Goal: Task Accomplishment & Management: Manage account settings

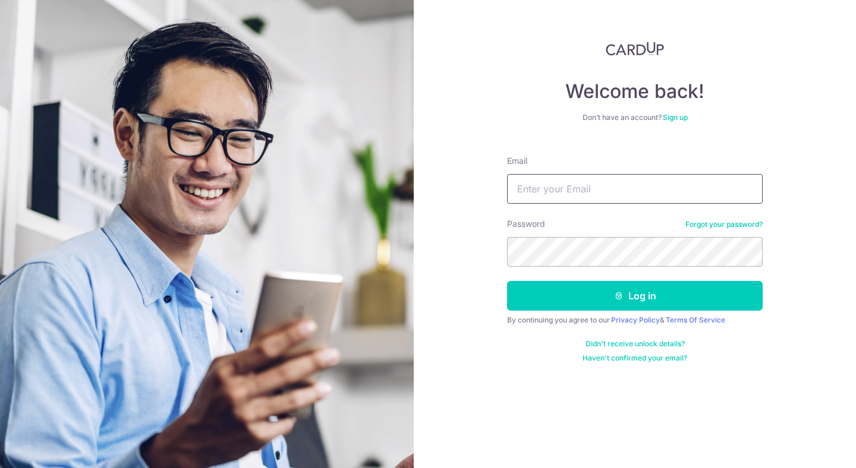
type input "[EMAIL_ADDRESS][DOMAIN_NAME]"
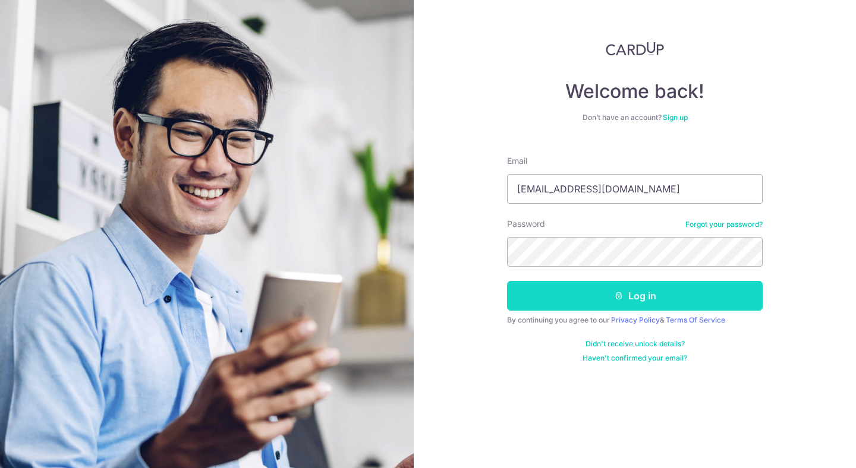
click at [585, 296] on button "Log in" at bounding box center [635, 296] width 256 height 30
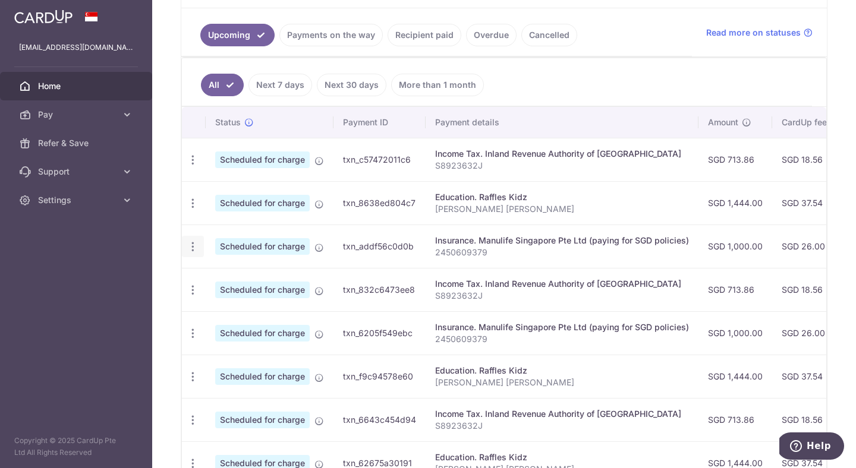
click at [194, 252] on icon "button" at bounding box center [193, 247] width 12 height 12
click at [221, 282] on span "Update payment" at bounding box center [256, 279] width 81 height 14
radio input "true"
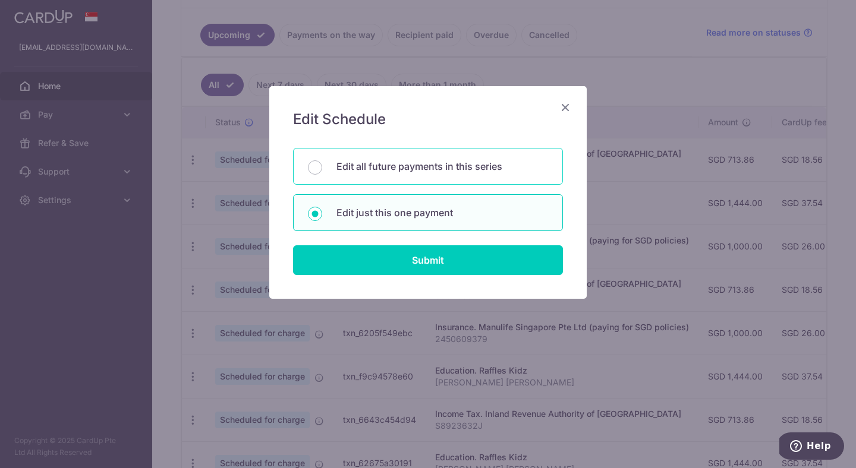
click at [350, 178] on div "Edit all future payments in this series" at bounding box center [428, 166] width 270 height 37
radio input "true"
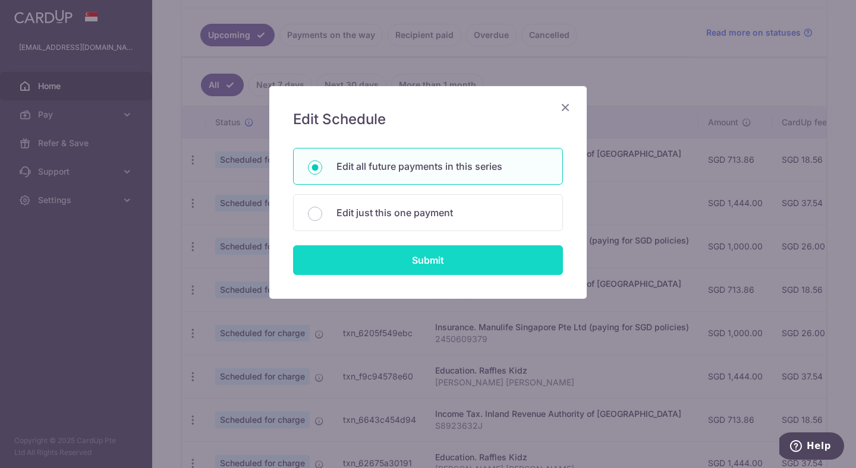
click at [357, 251] on input "Submit" at bounding box center [428, 260] width 270 height 30
radio input "true"
type input "1,000.00"
type input "2450609379"
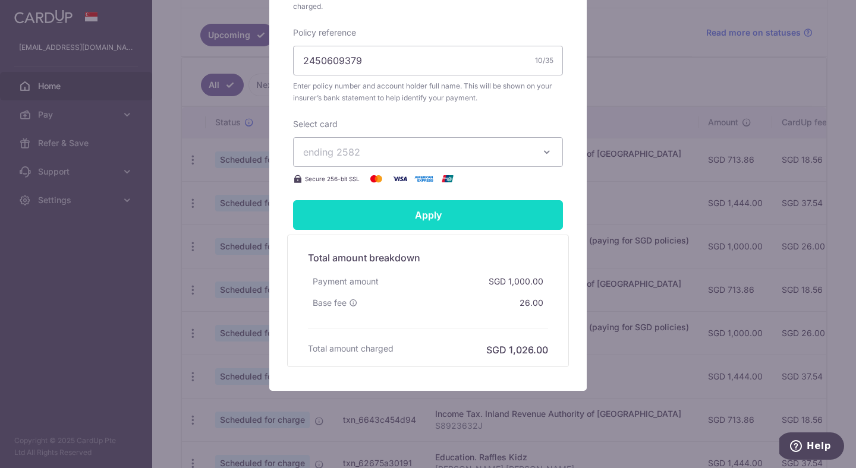
scroll to position [419, 0]
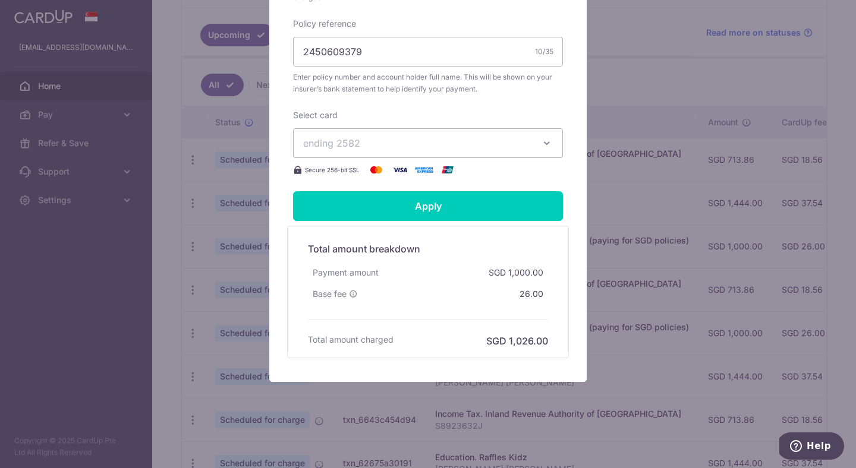
click at [652, 139] on div "Edit payment By clicking apply, you will make changes to all 7 payments to Manu…" at bounding box center [428, 234] width 856 height 468
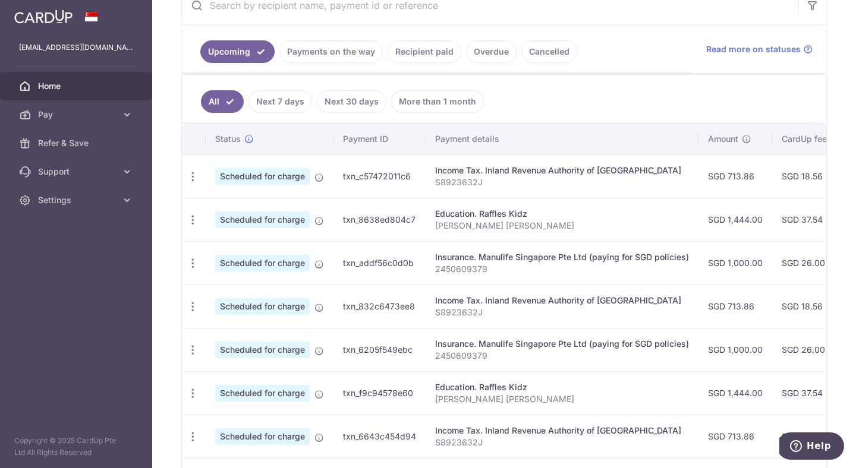
scroll to position [0, 10]
